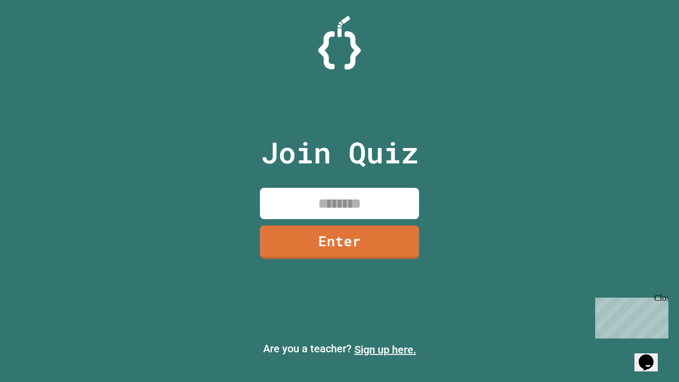
click at [385, 349] on link "Sign up here." at bounding box center [385, 349] width 62 height 13
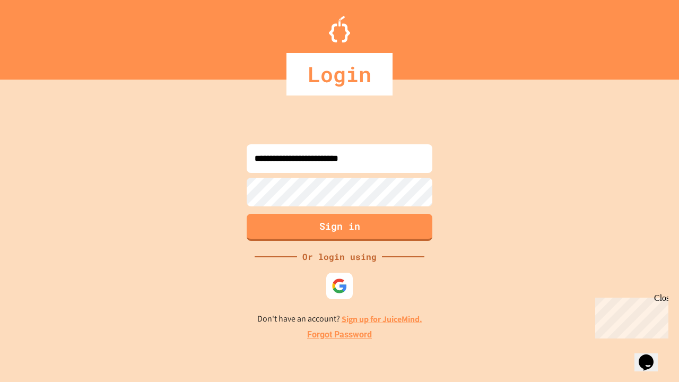
type input "**********"
